Goal: Check status

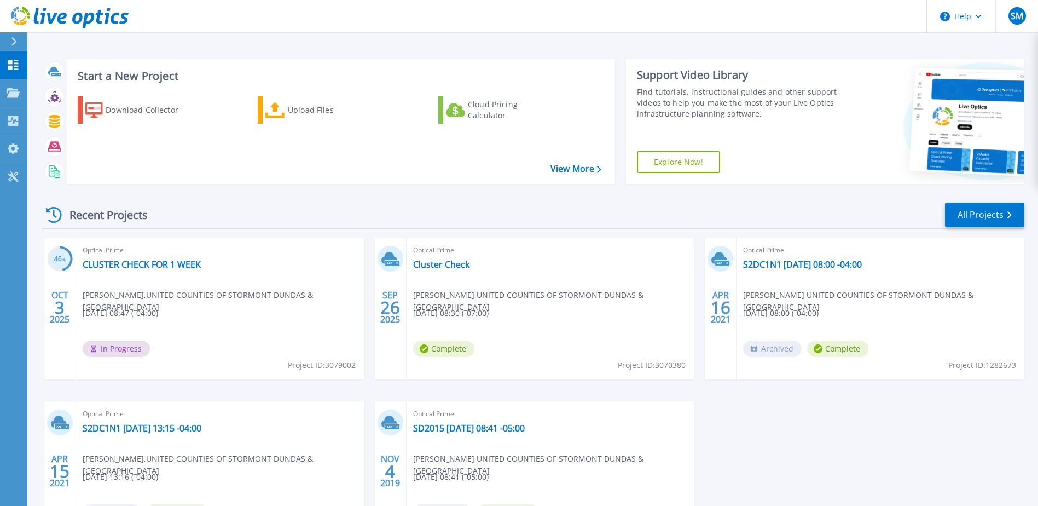
click at [118, 254] on span "Optical Prime" at bounding box center [220, 250] width 275 height 12
click at [117, 262] on link "CLUSTER CHECK FOR 1 WEEK" at bounding box center [142, 264] width 118 height 11
